Goal: Task Accomplishment & Management: Use online tool/utility

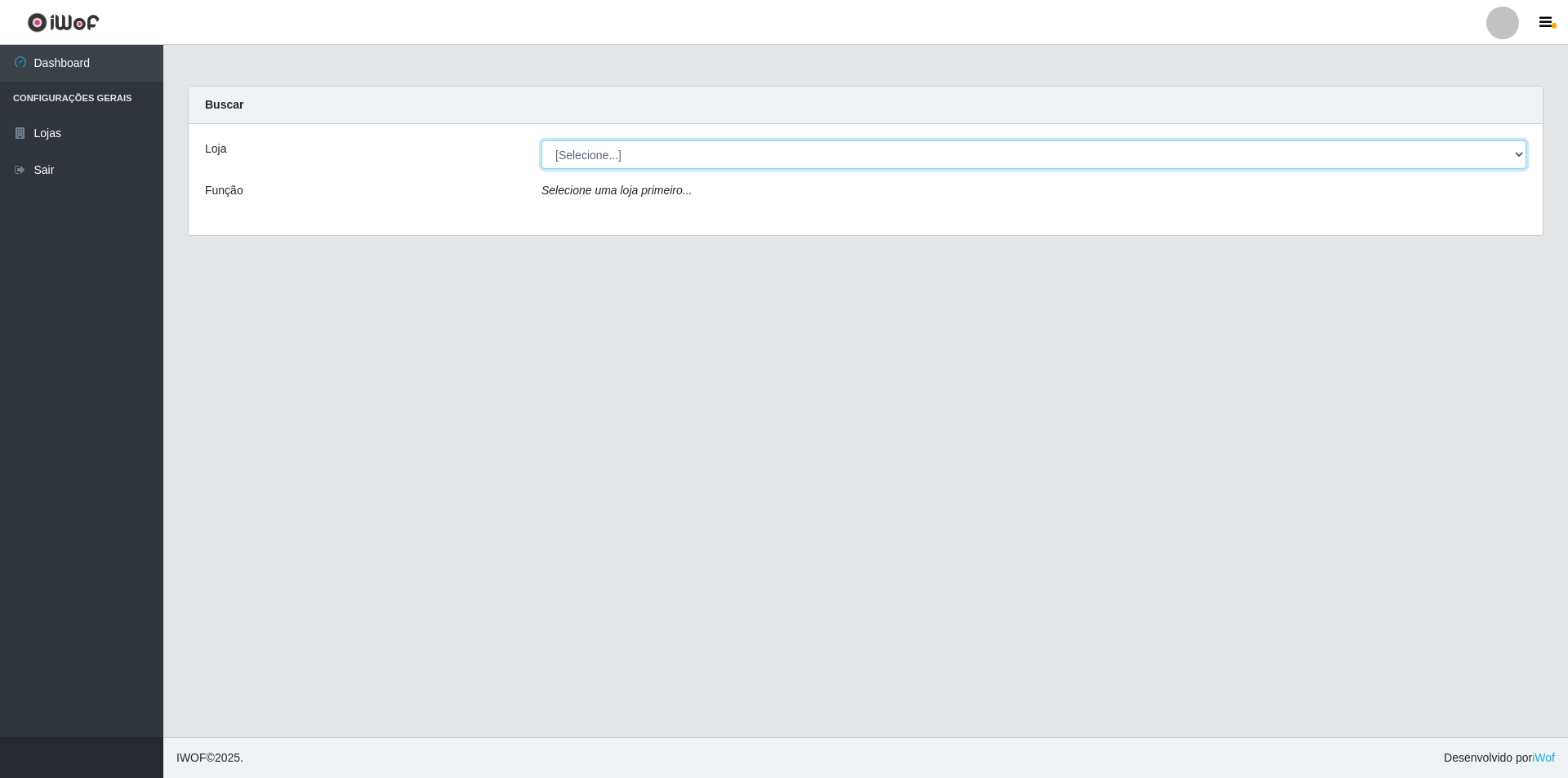
click at [608, 161] on select "[Selecione...] Atacado Vem - [STREET_ADDRESS]" at bounding box center [1034, 155] width 985 height 29
select select "449"
click at [541, 140] on select "[Selecione...] Atacado Vem - [STREET_ADDRESS]" at bounding box center [1034, 155] width 985 height 29
click at [1520, 155] on select "[Selecione...] Atacado Vem - [STREET_ADDRESS]" at bounding box center [1034, 155] width 985 height 29
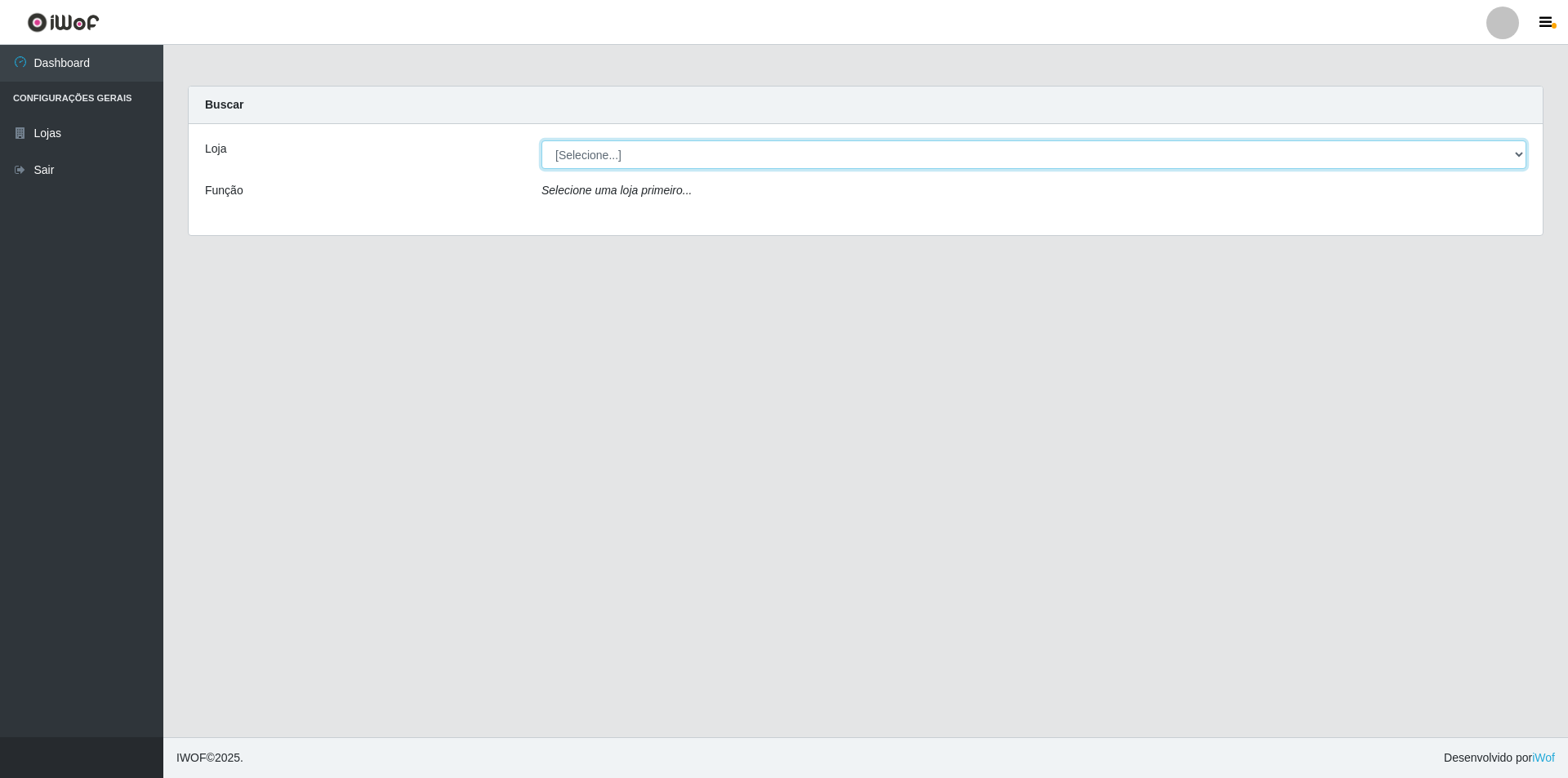
click at [594, 147] on select "[Selecione...] Atacado Vem - [STREET_ADDRESS]" at bounding box center [1034, 155] width 985 height 29
select select "449"
click at [541, 140] on select "[Selecione...] Atacado Vem - [STREET_ADDRESS]" at bounding box center [1034, 155] width 985 height 29
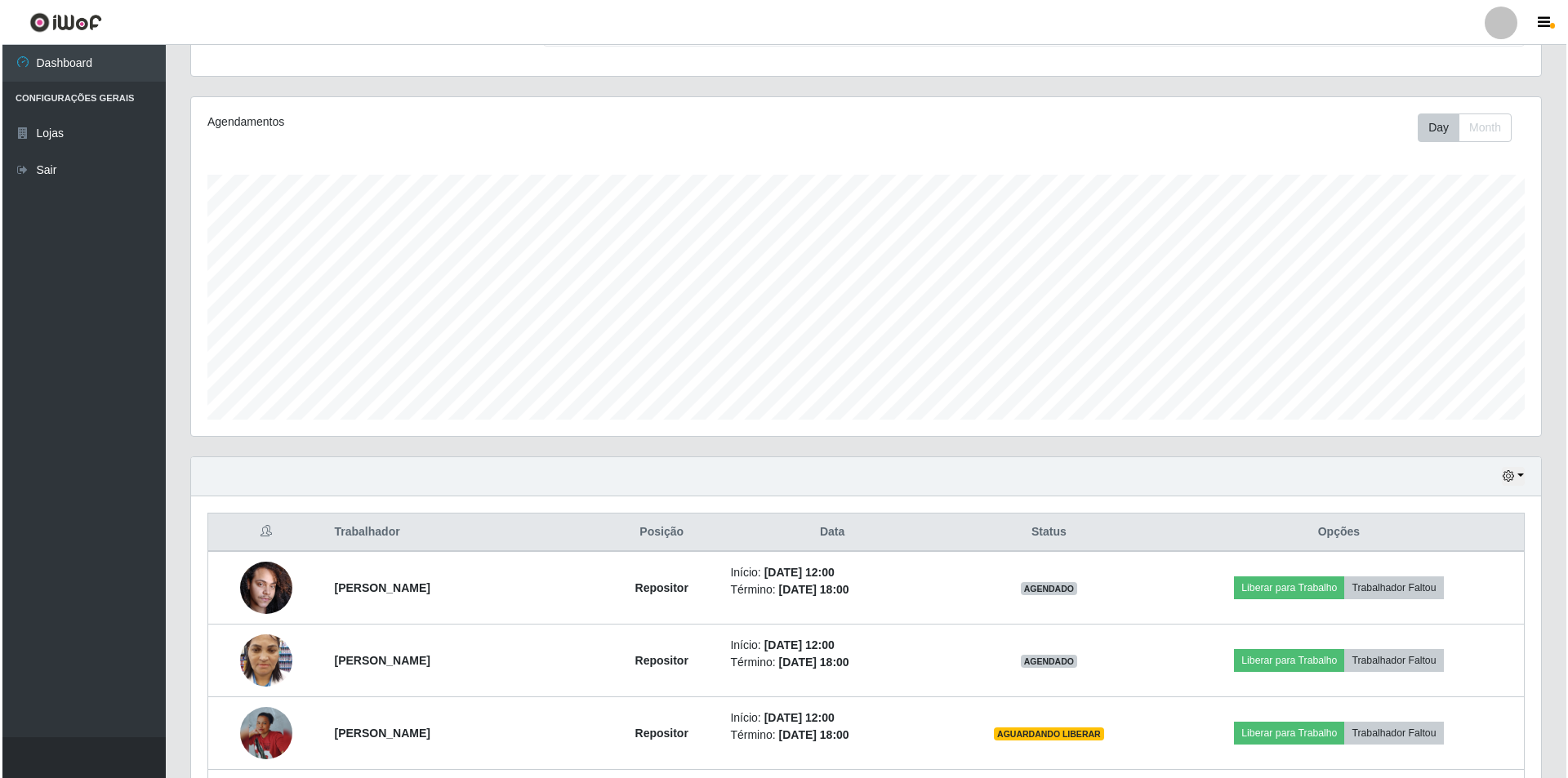
scroll to position [408, 0]
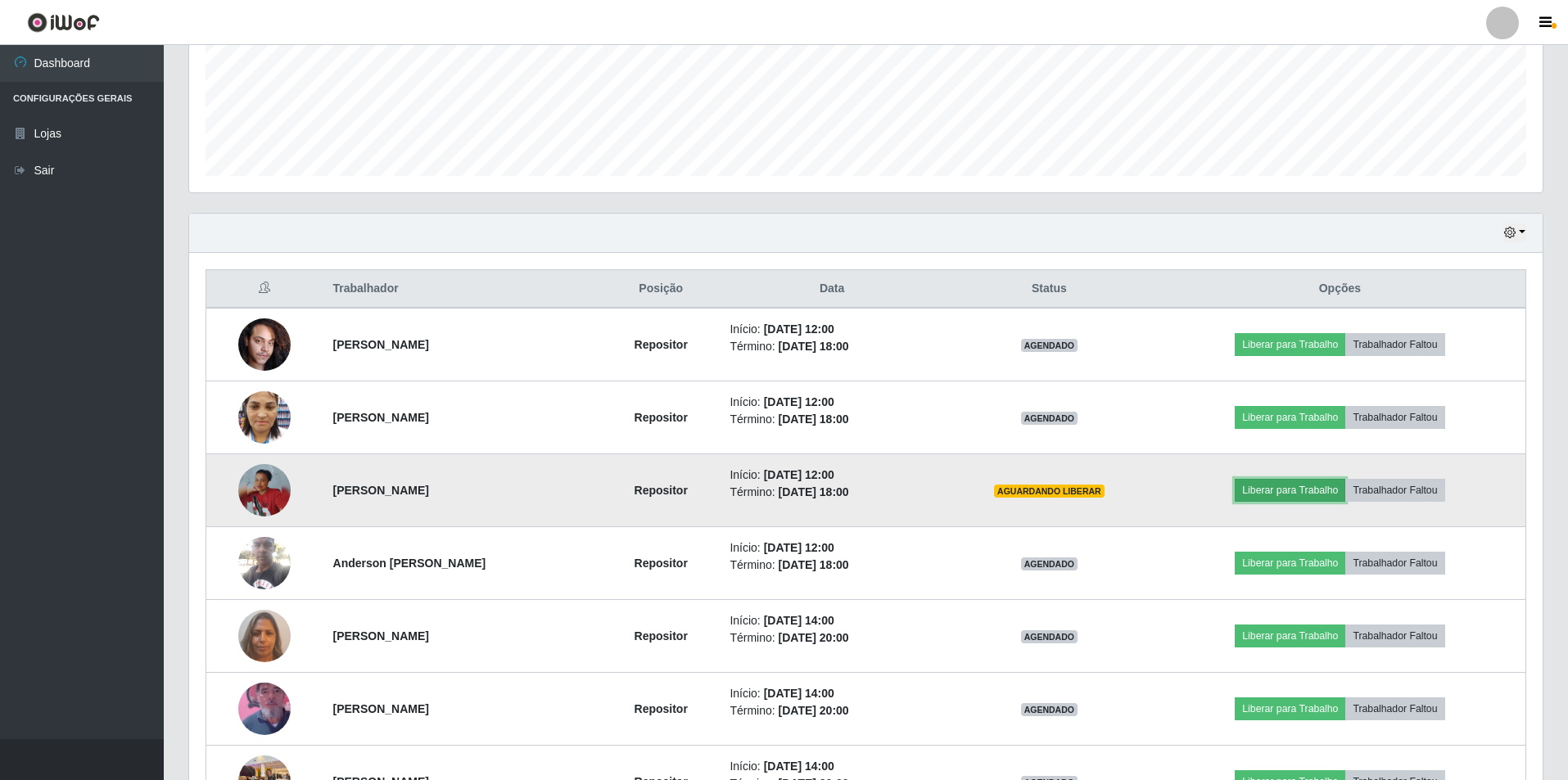
click at [1294, 493] on button "Liberar para Trabalho" at bounding box center [1291, 490] width 111 height 23
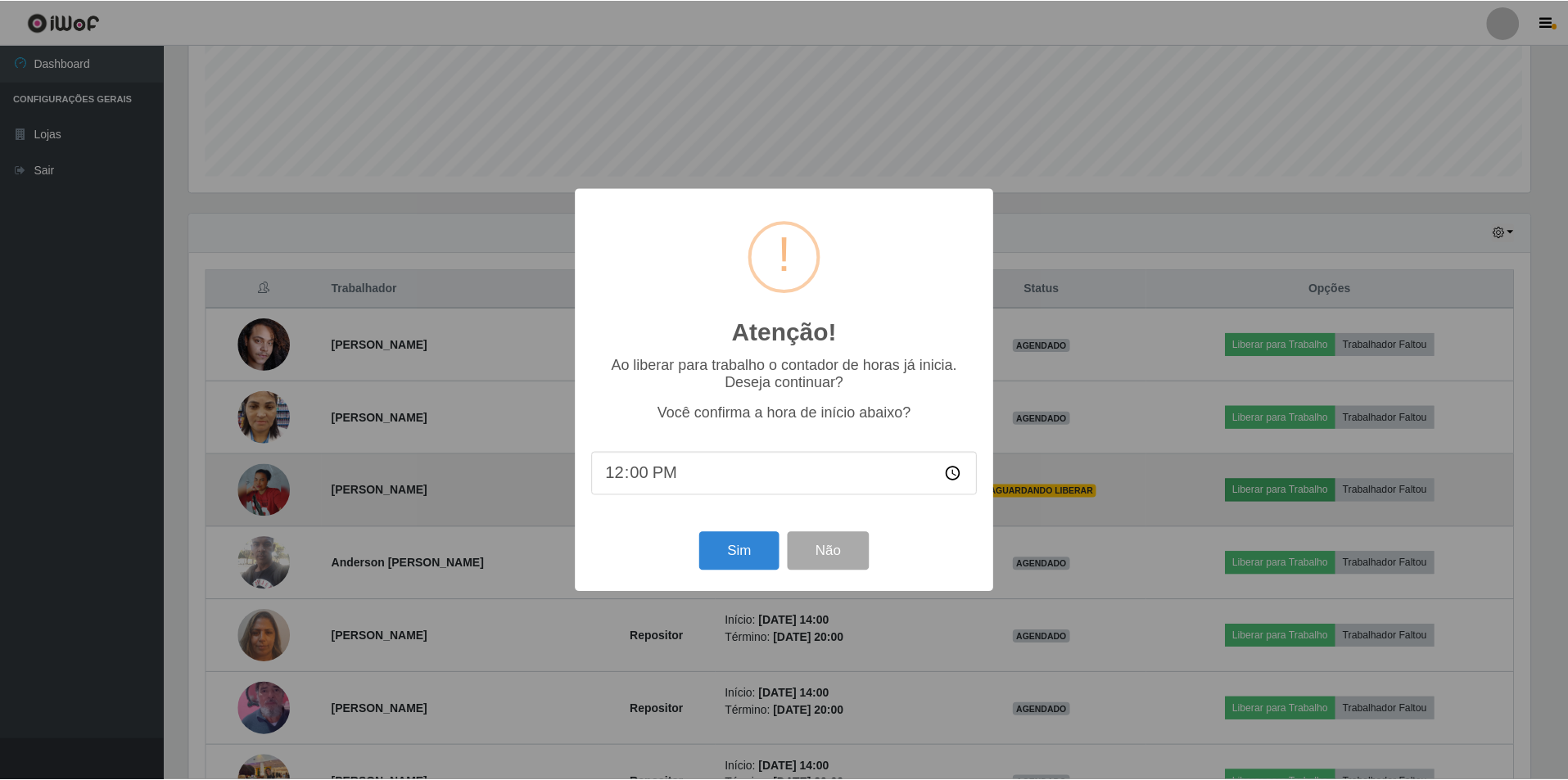
scroll to position [340, 1346]
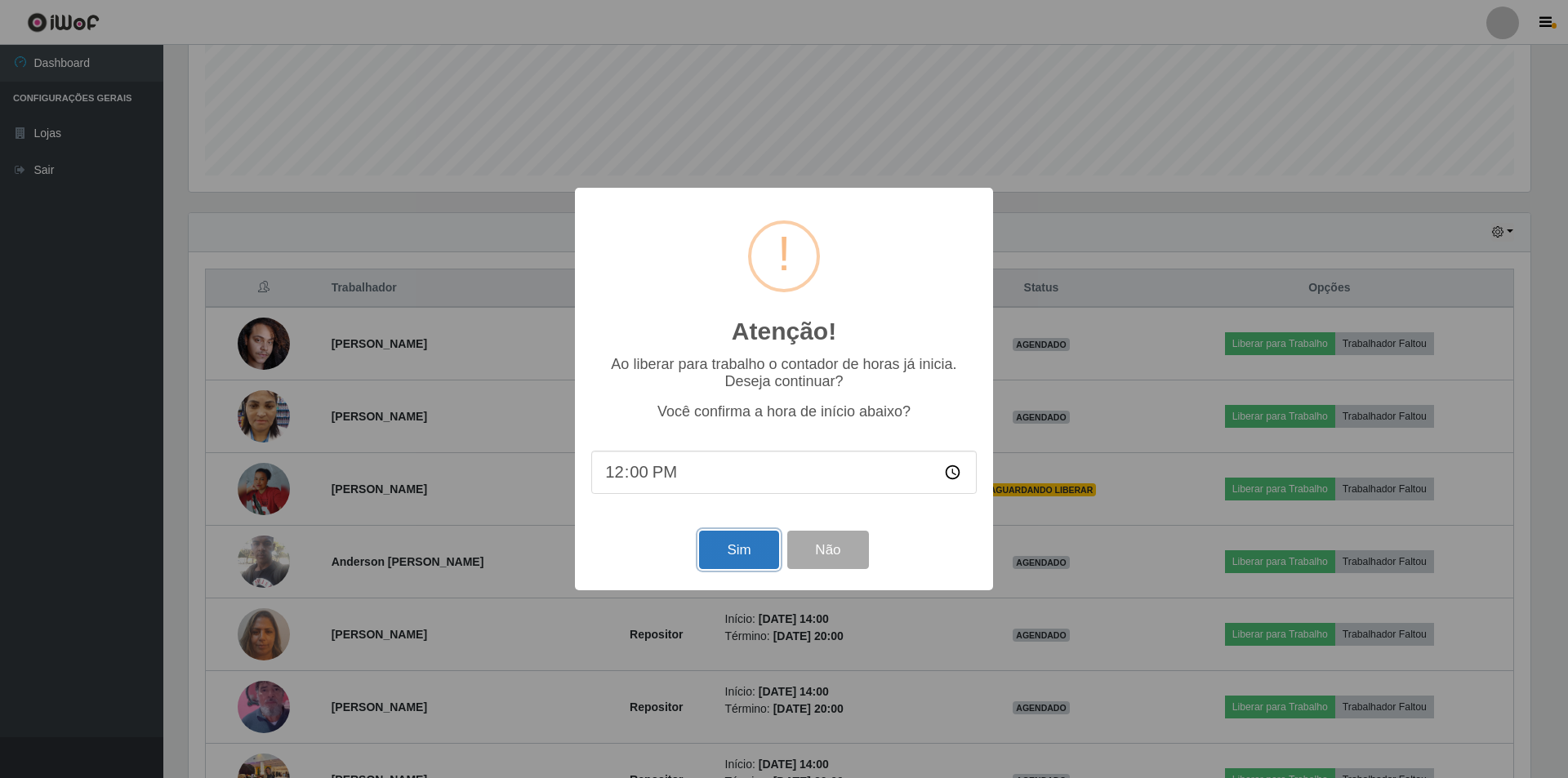
click at [718, 550] on button "Sim" at bounding box center [738, 549] width 80 height 38
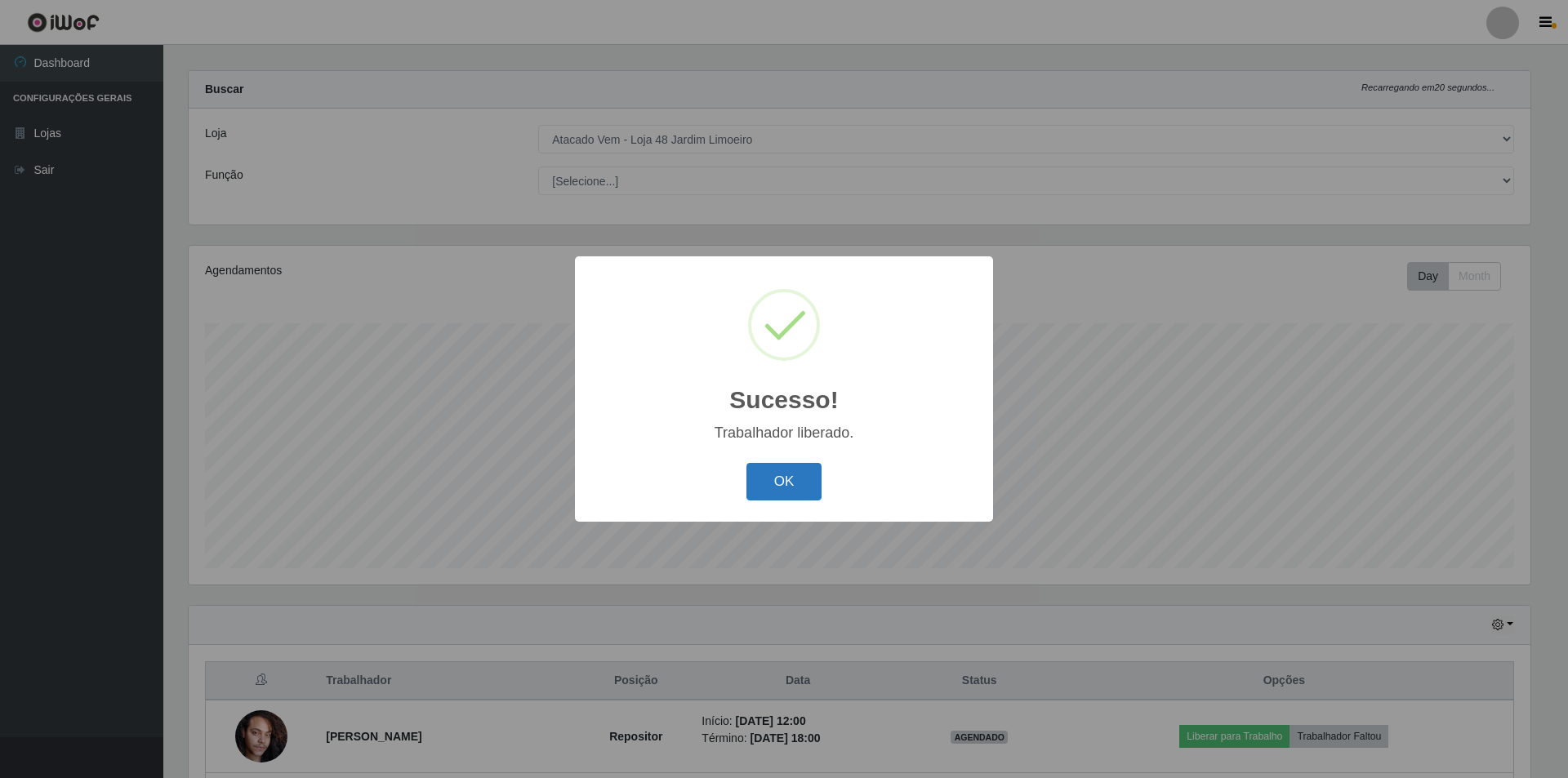
click at [788, 483] on button "OK" at bounding box center [784, 482] width 76 height 38
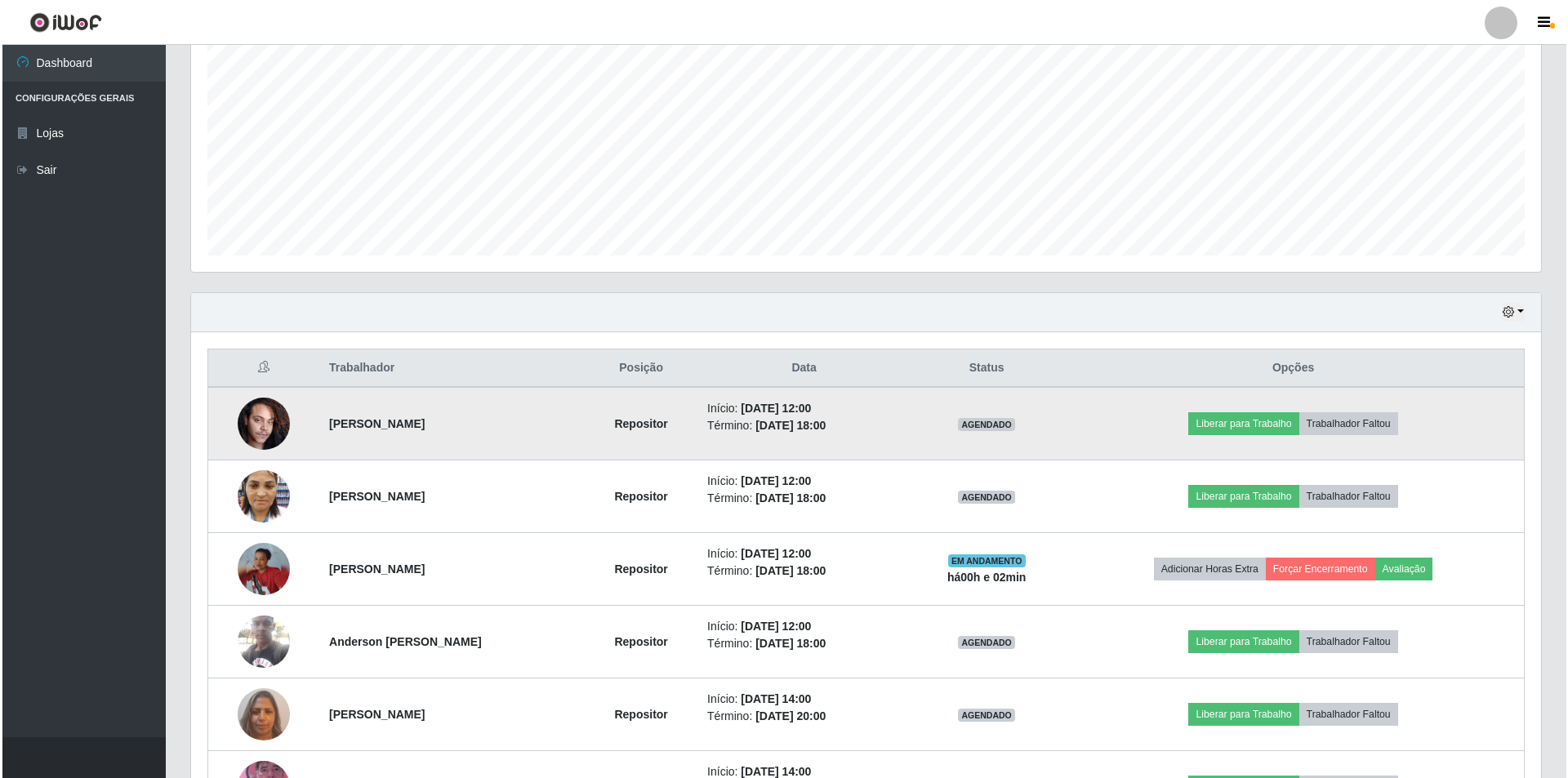
scroll to position [342, 0]
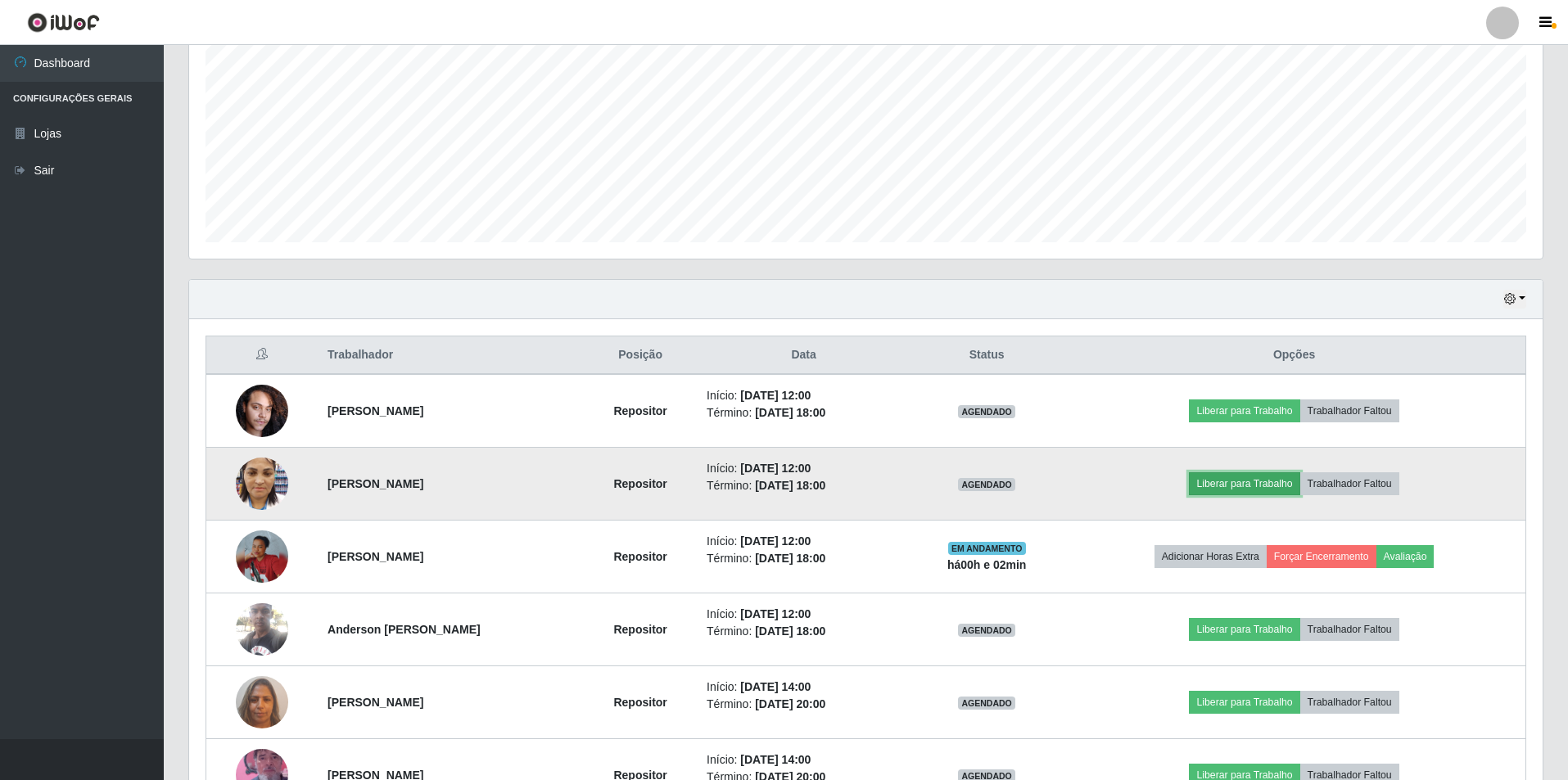
click at [1247, 488] on button "Liberar para Trabalho" at bounding box center [1244, 483] width 111 height 23
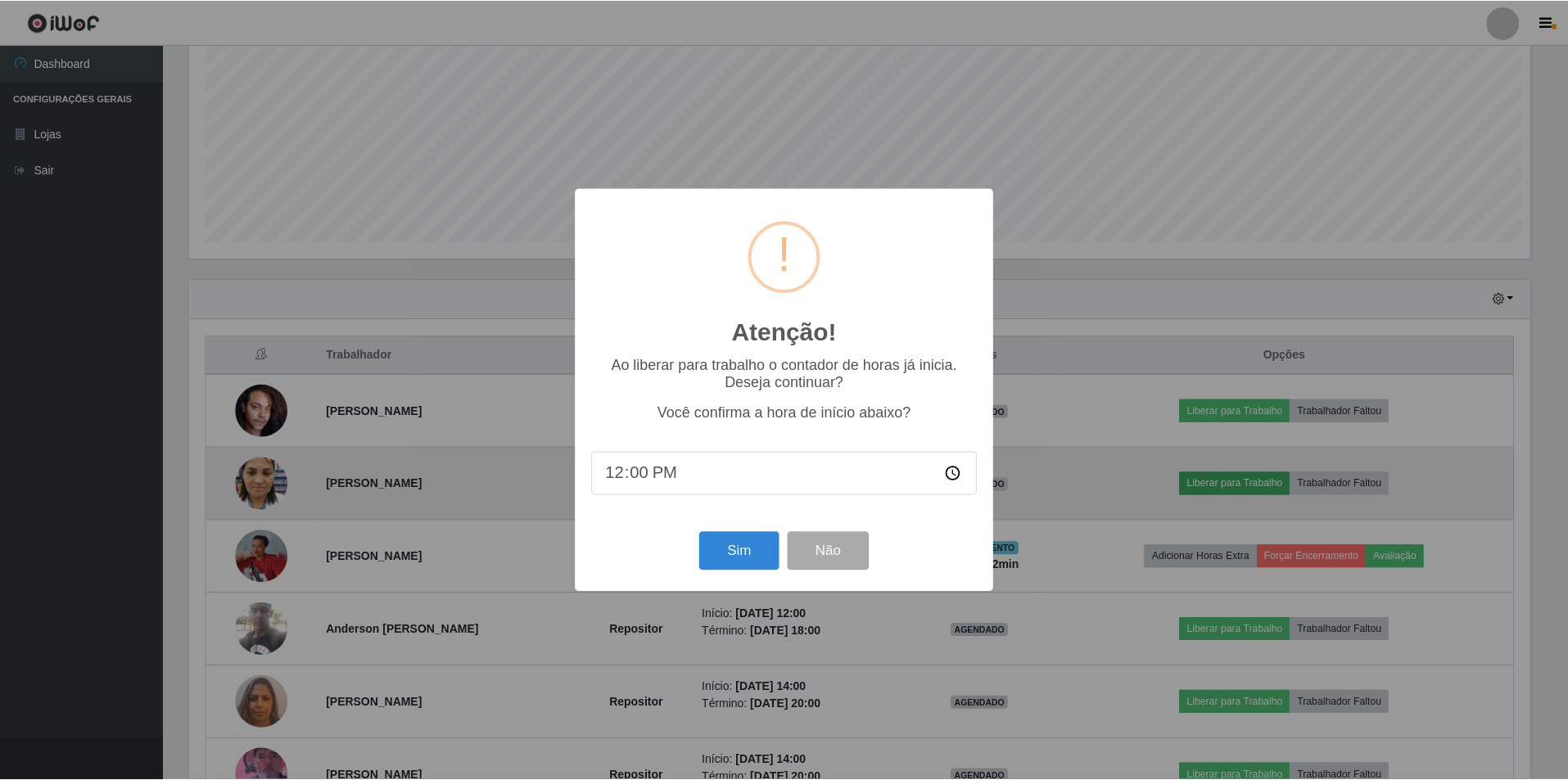
scroll to position [340, 1346]
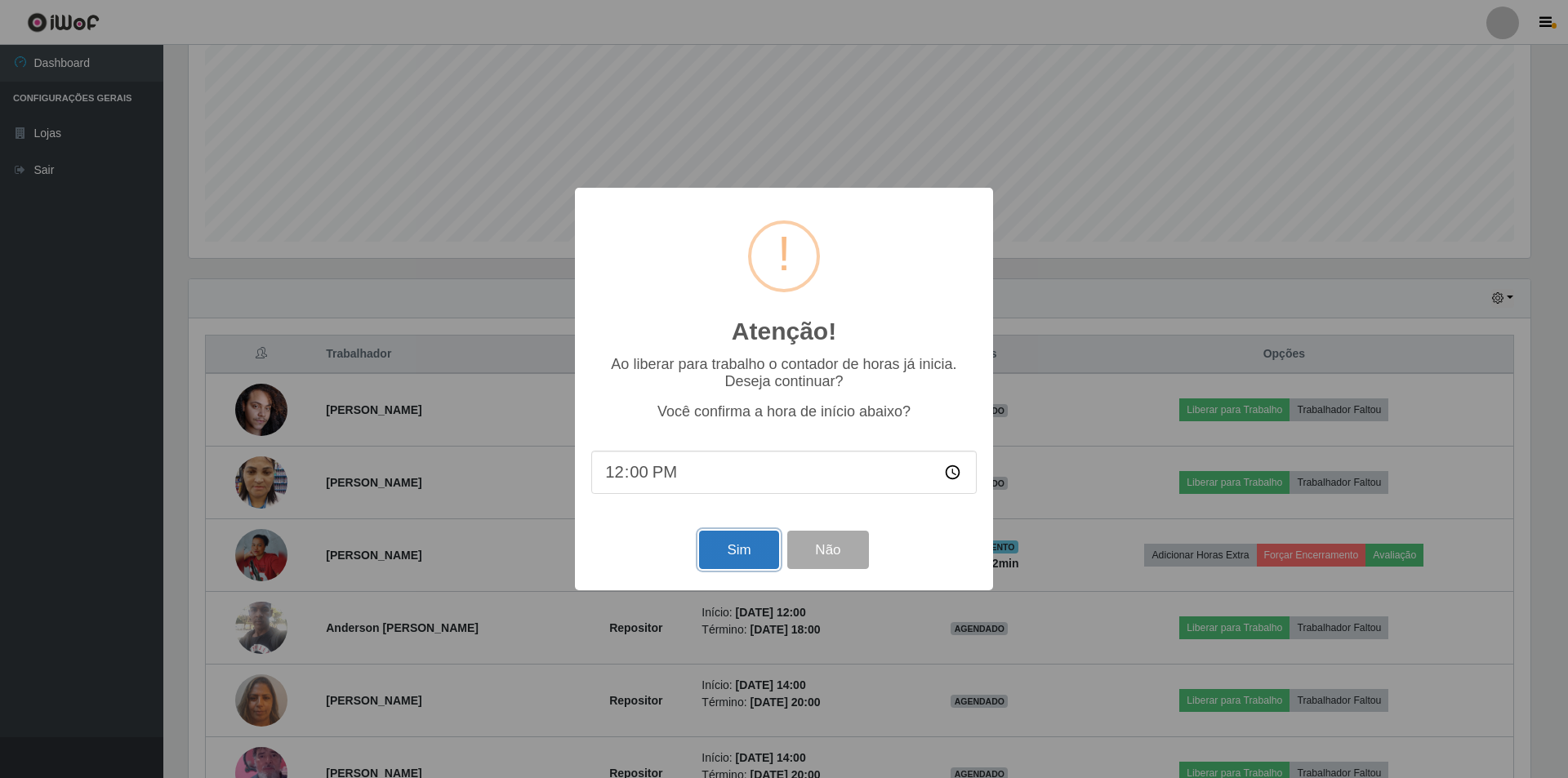
click at [739, 550] on button "Sim" at bounding box center [738, 549] width 80 height 38
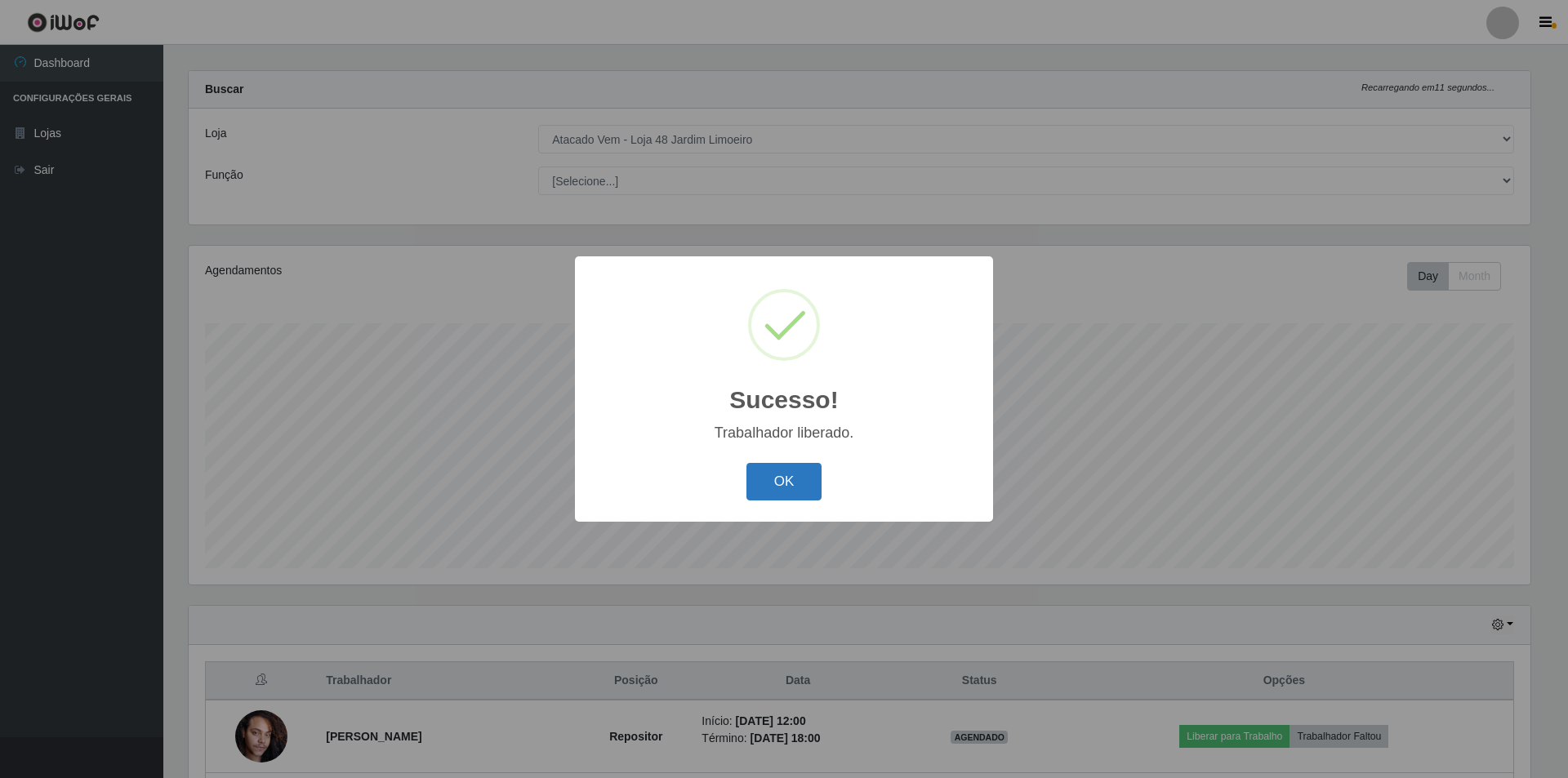
click at [782, 482] on button "OK" at bounding box center [784, 482] width 76 height 38
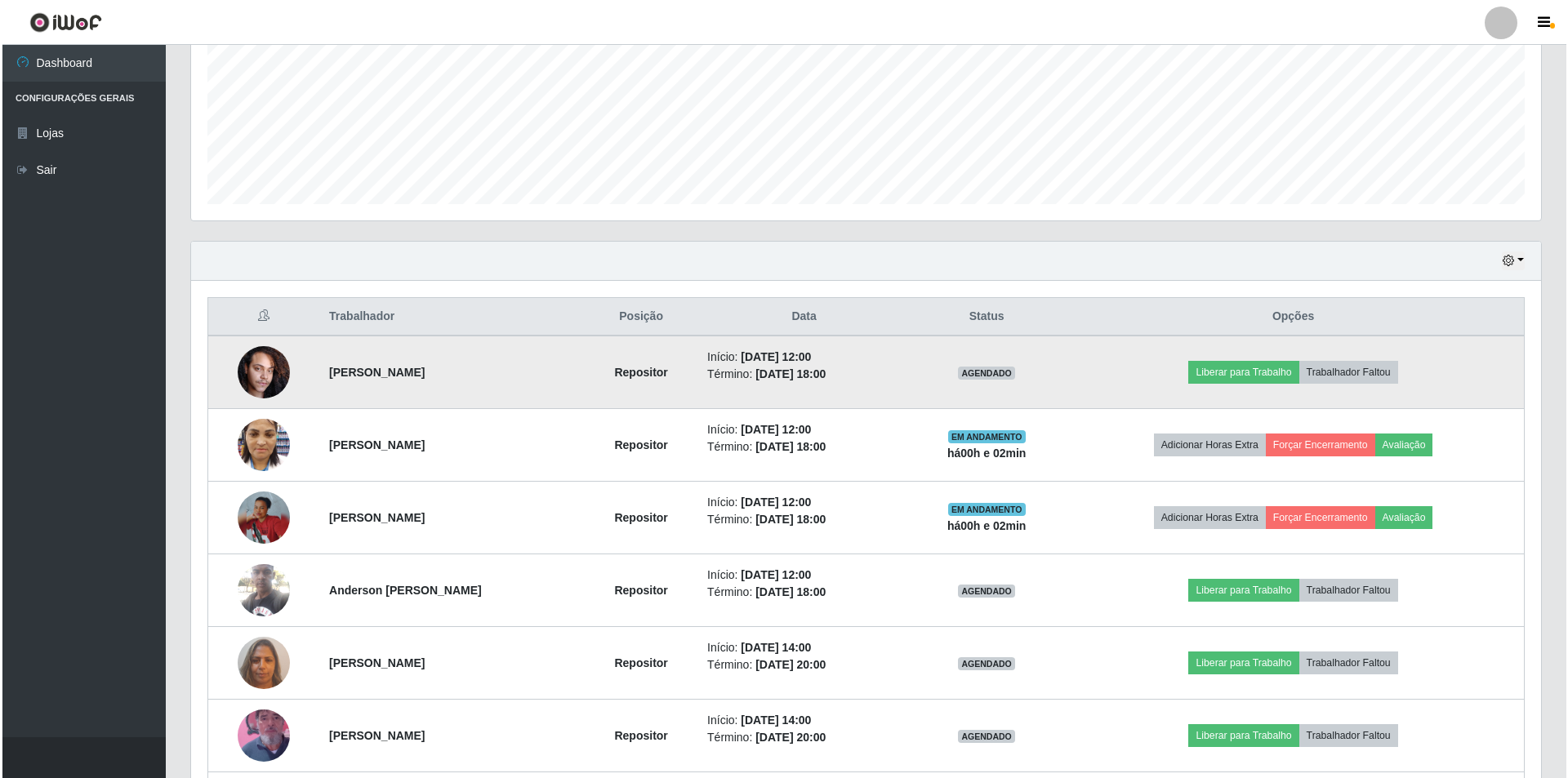
scroll to position [424, 0]
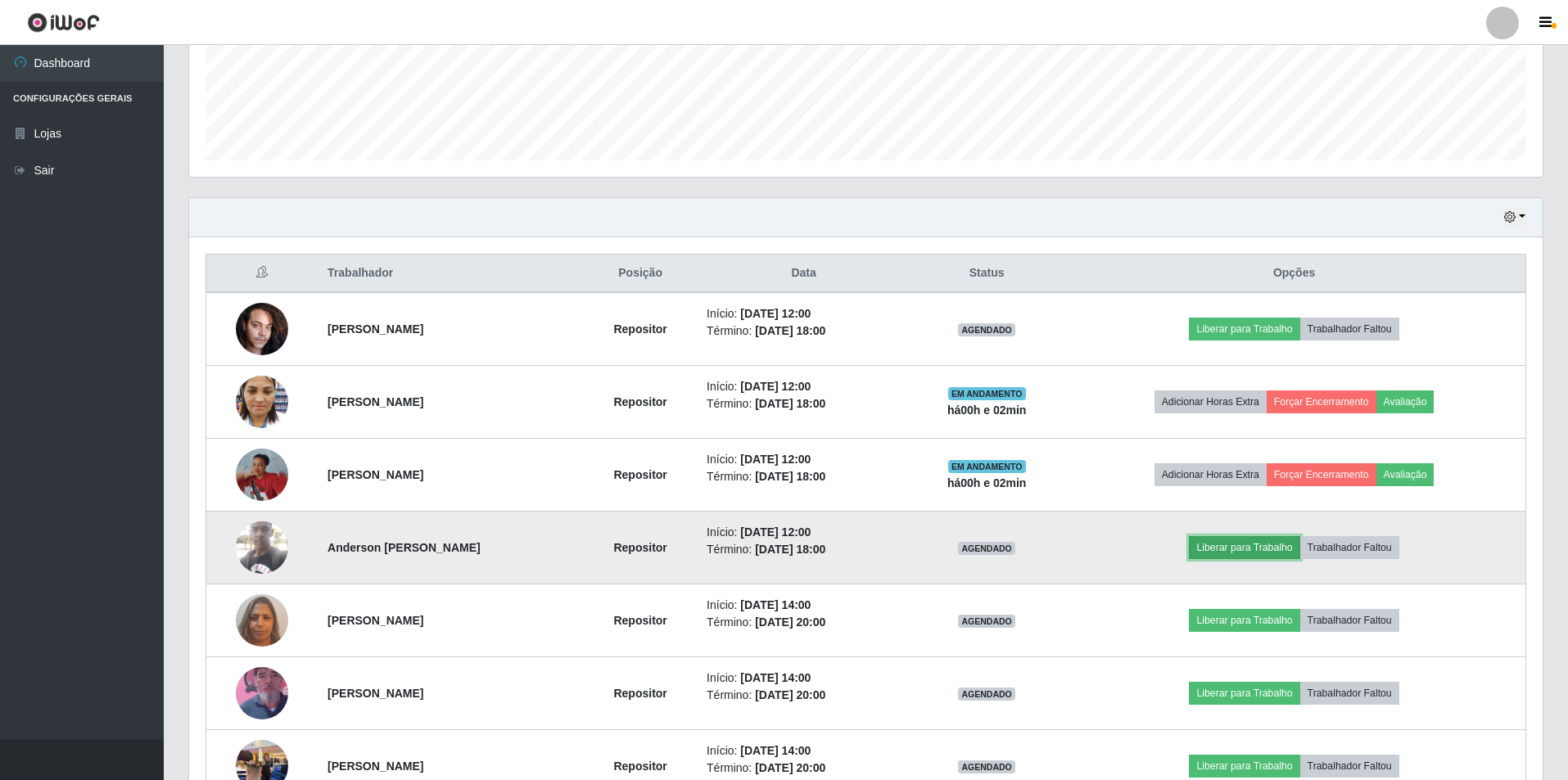
click at [1250, 548] on button "Liberar para Trabalho" at bounding box center [1244, 547] width 111 height 23
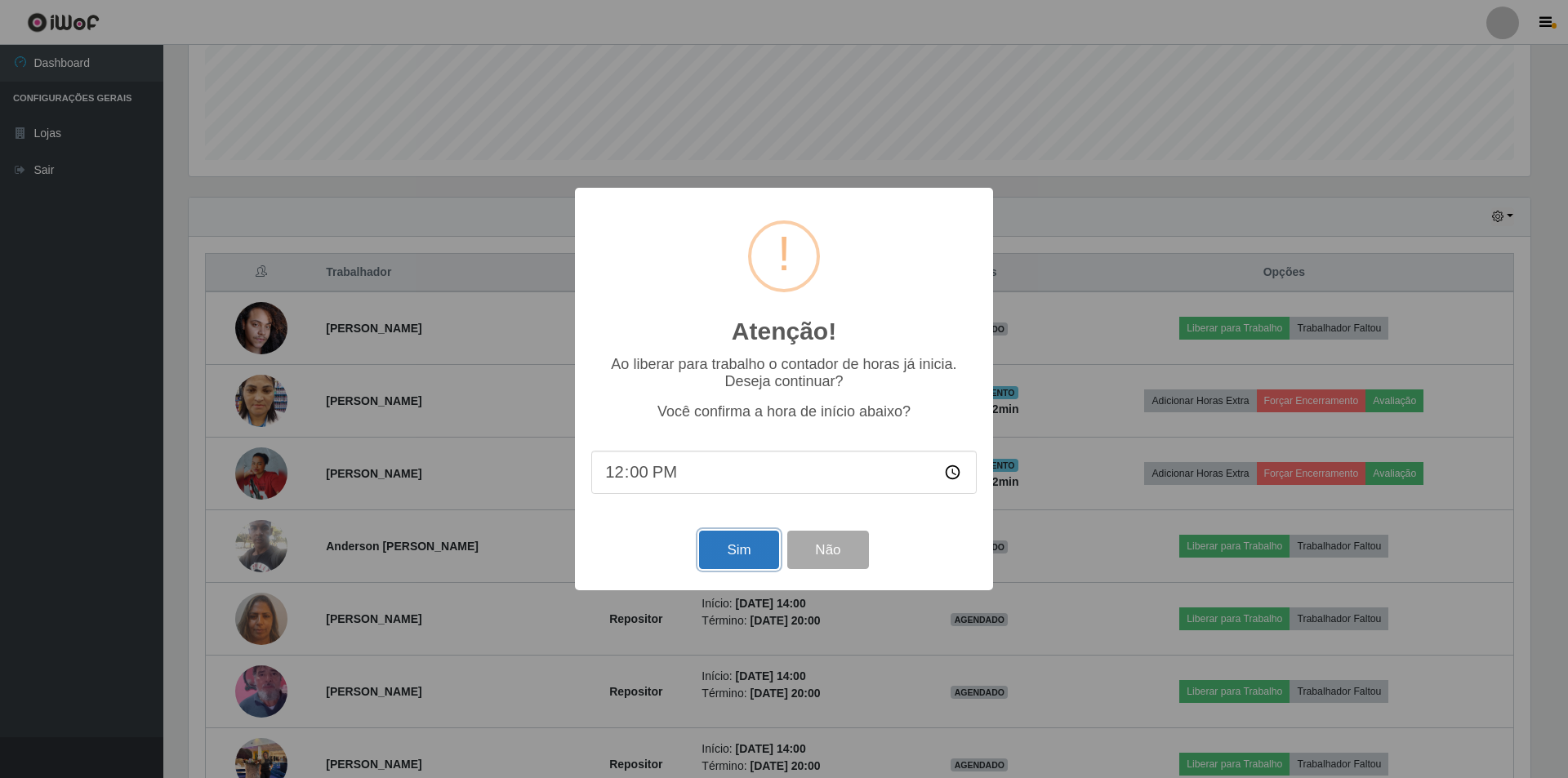
click at [733, 547] on button "Sim" at bounding box center [738, 549] width 80 height 38
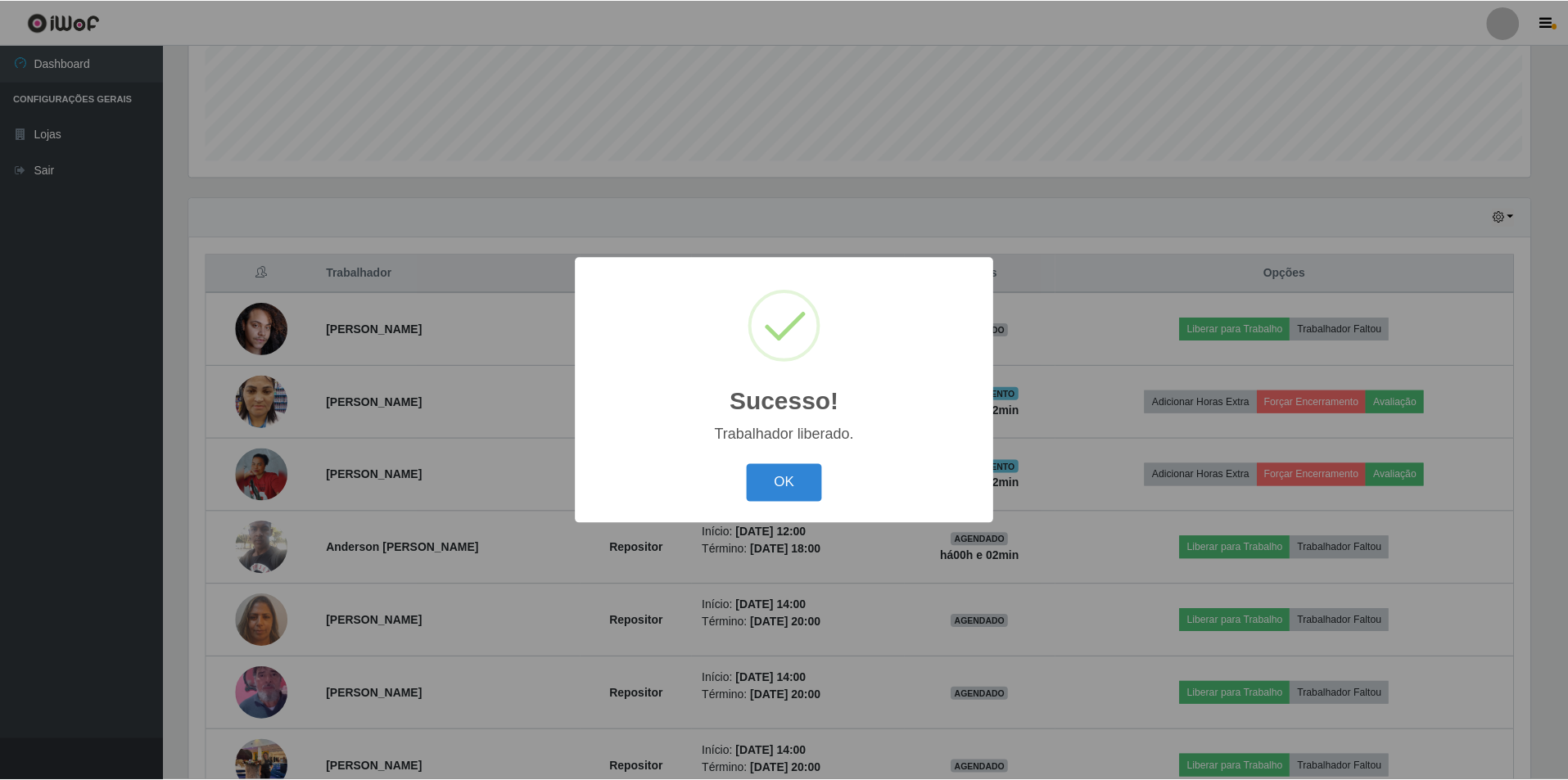
scroll to position [0, 0]
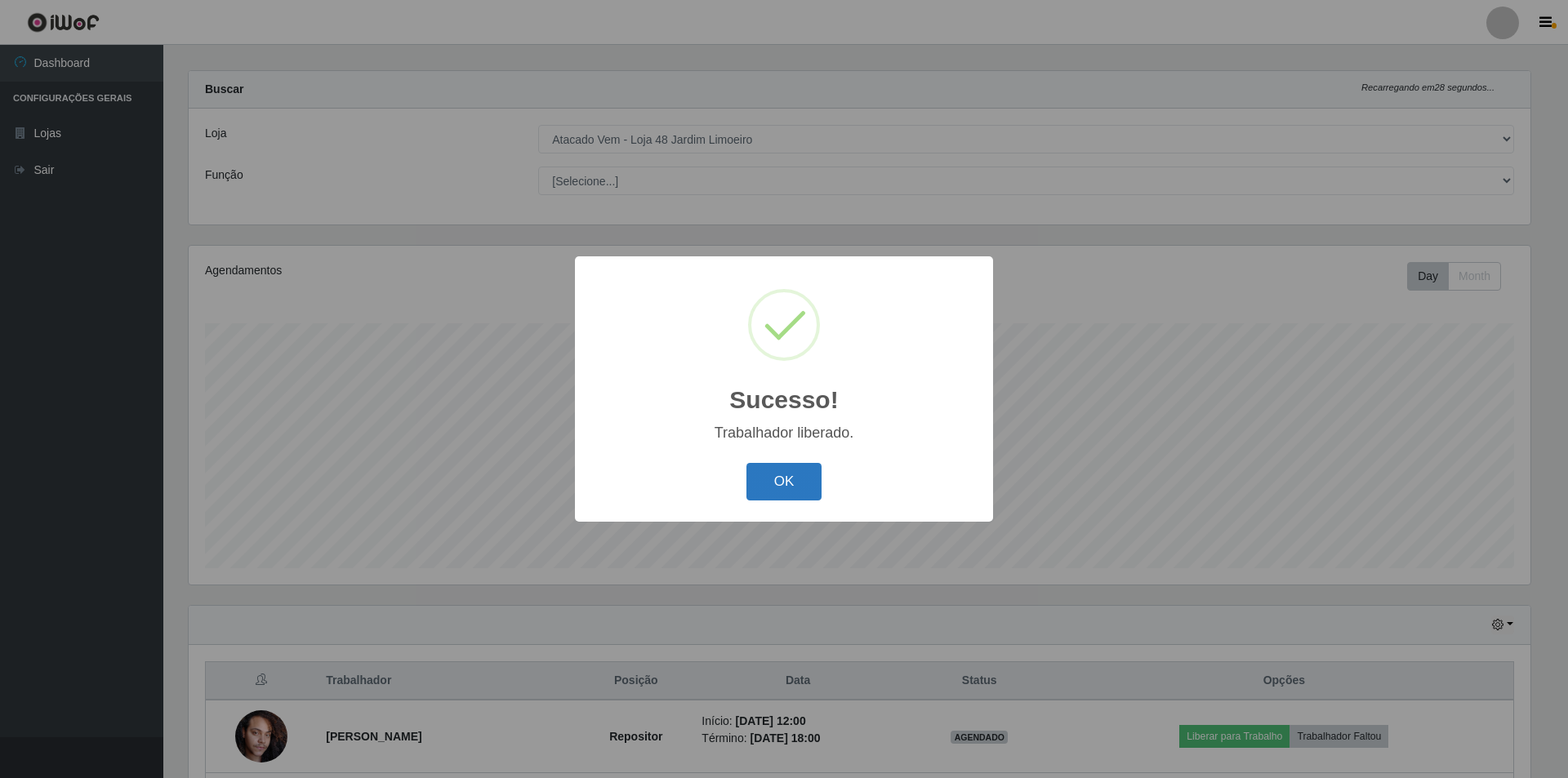
click at [775, 474] on button "OK" at bounding box center [784, 482] width 76 height 38
